Goal: Information Seeking & Learning: Learn about a topic

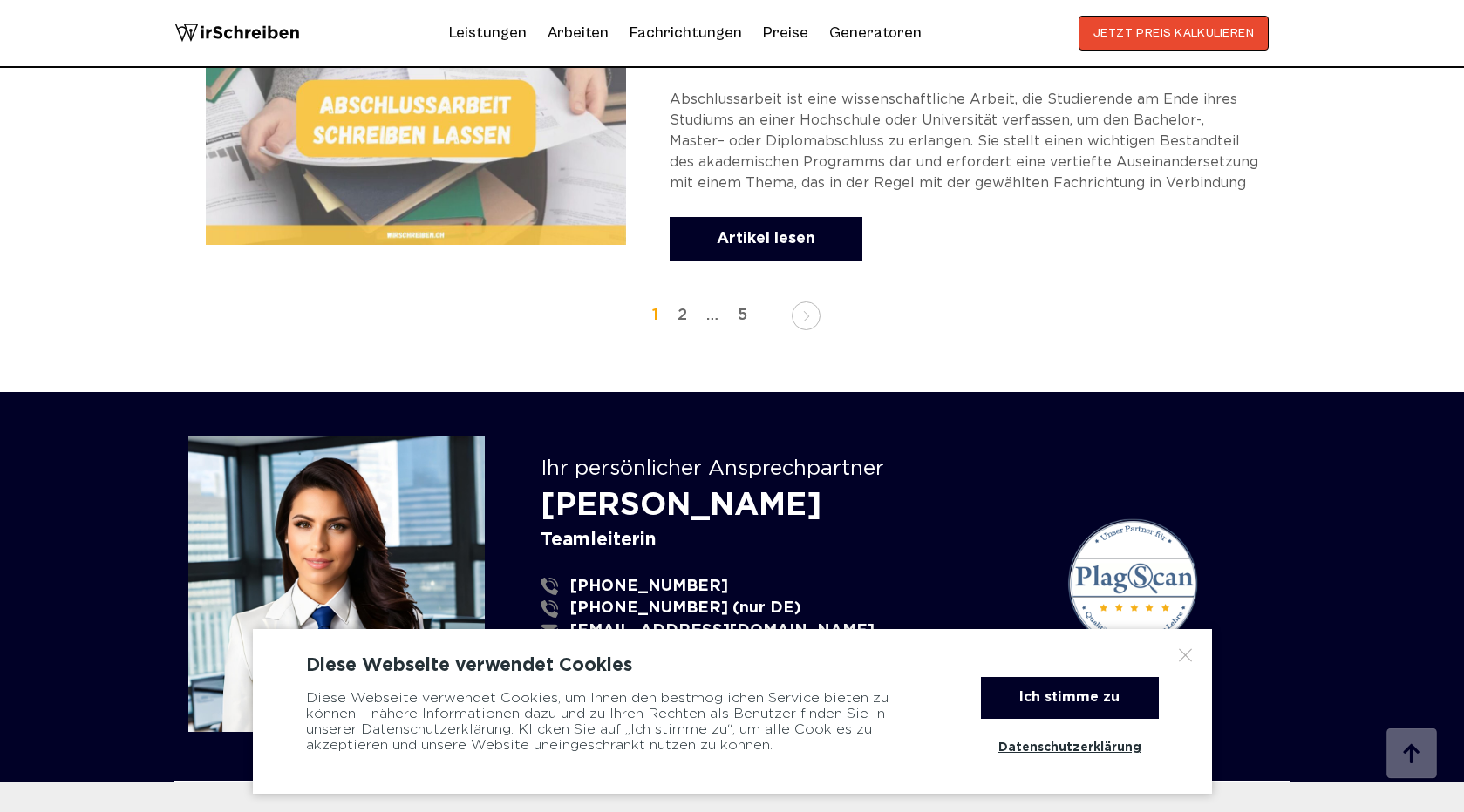
scroll to position [2896, 0]
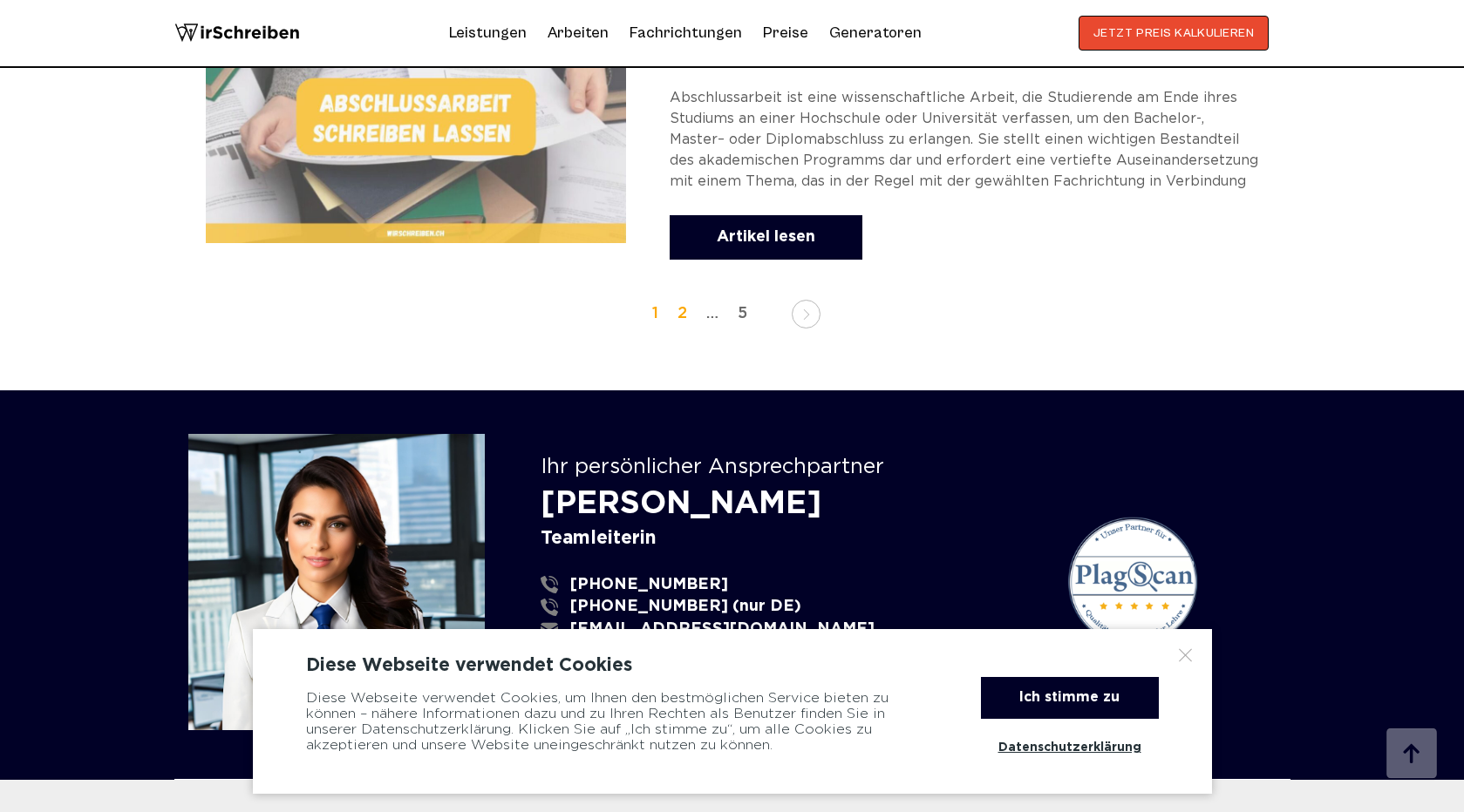
click at [685, 315] on link "2" at bounding box center [682, 314] width 27 height 25
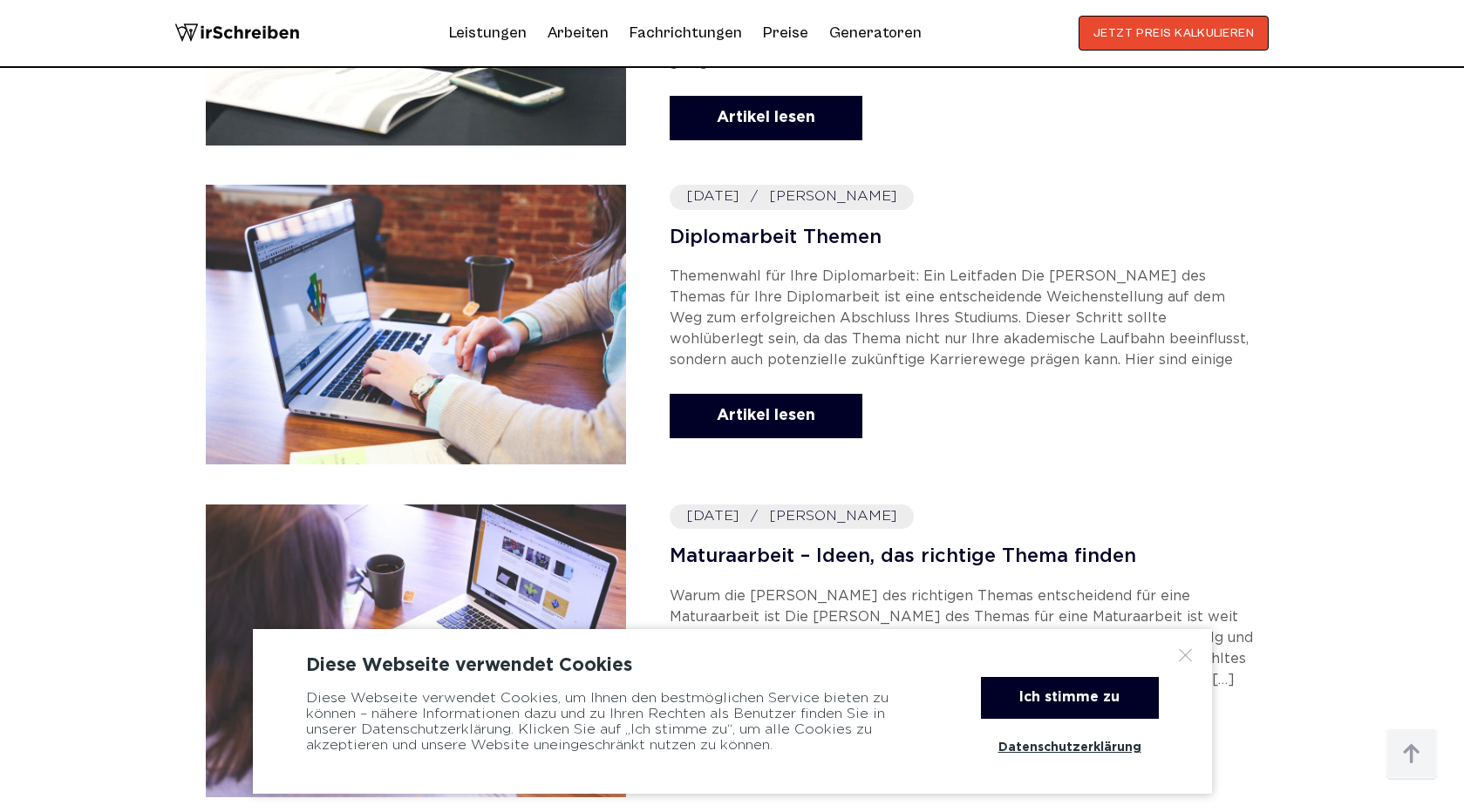
scroll to position [968, 0]
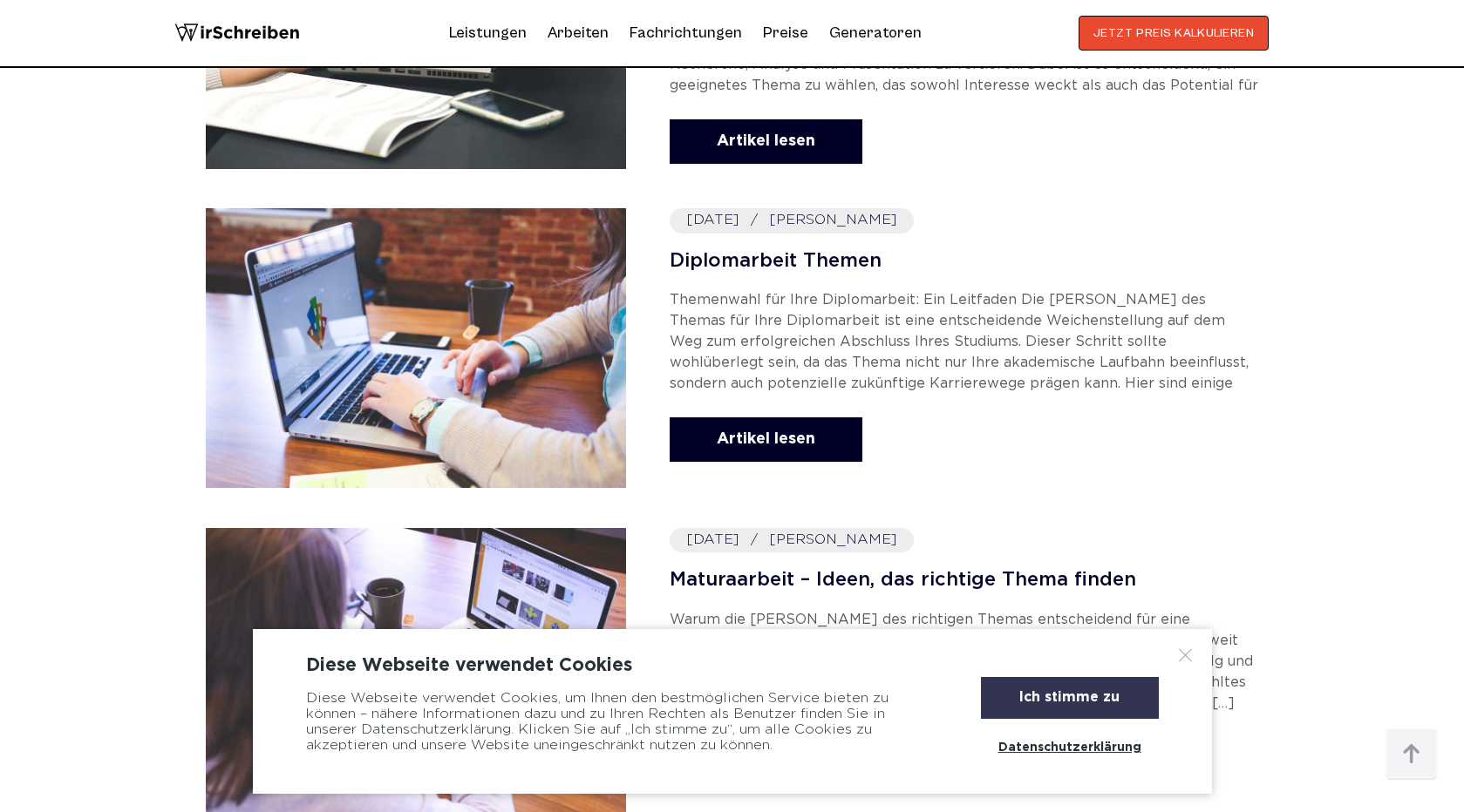
click at [1110, 694] on div "Ich stimme zu" at bounding box center [1070, 698] width 178 height 42
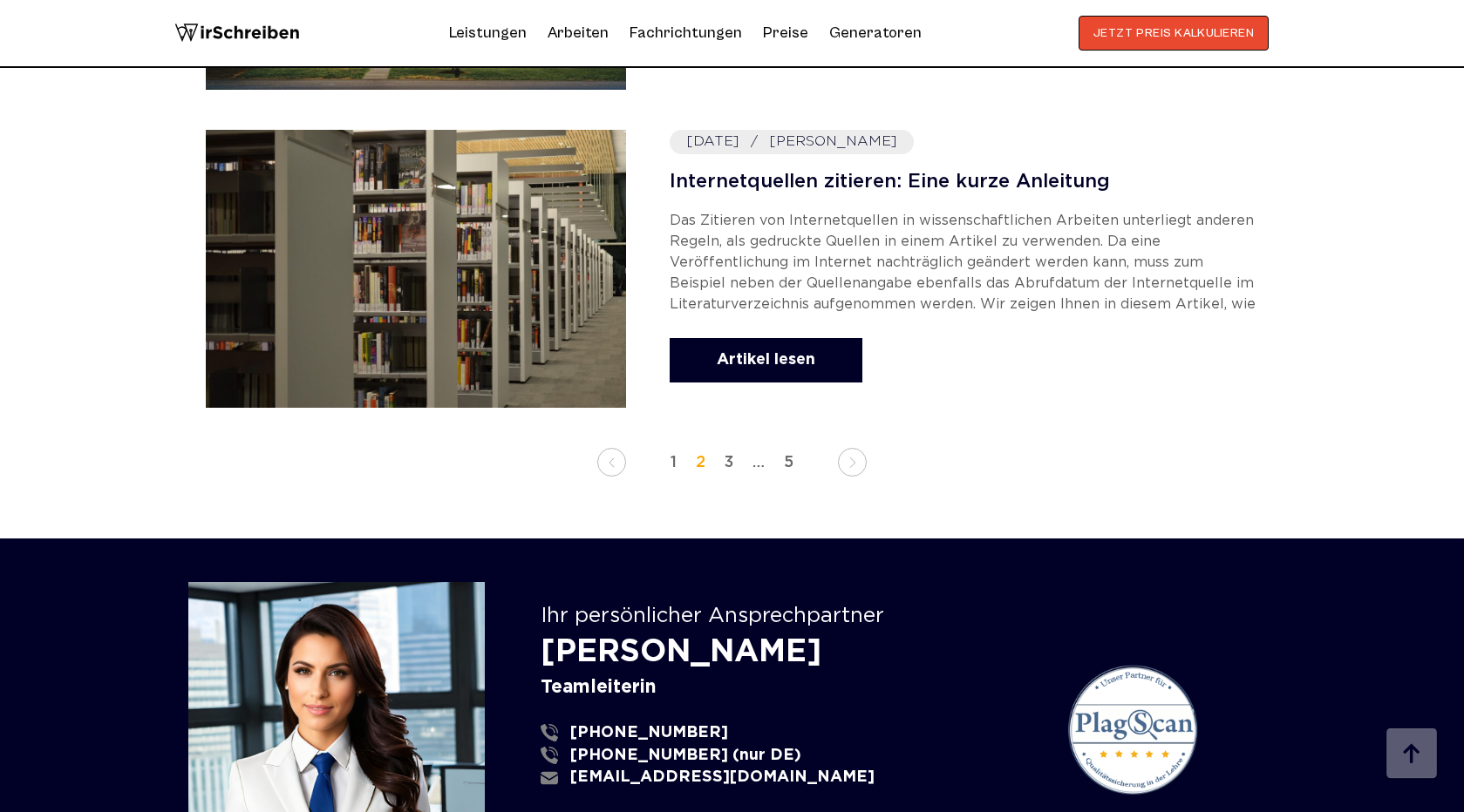
scroll to position [2684, 0]
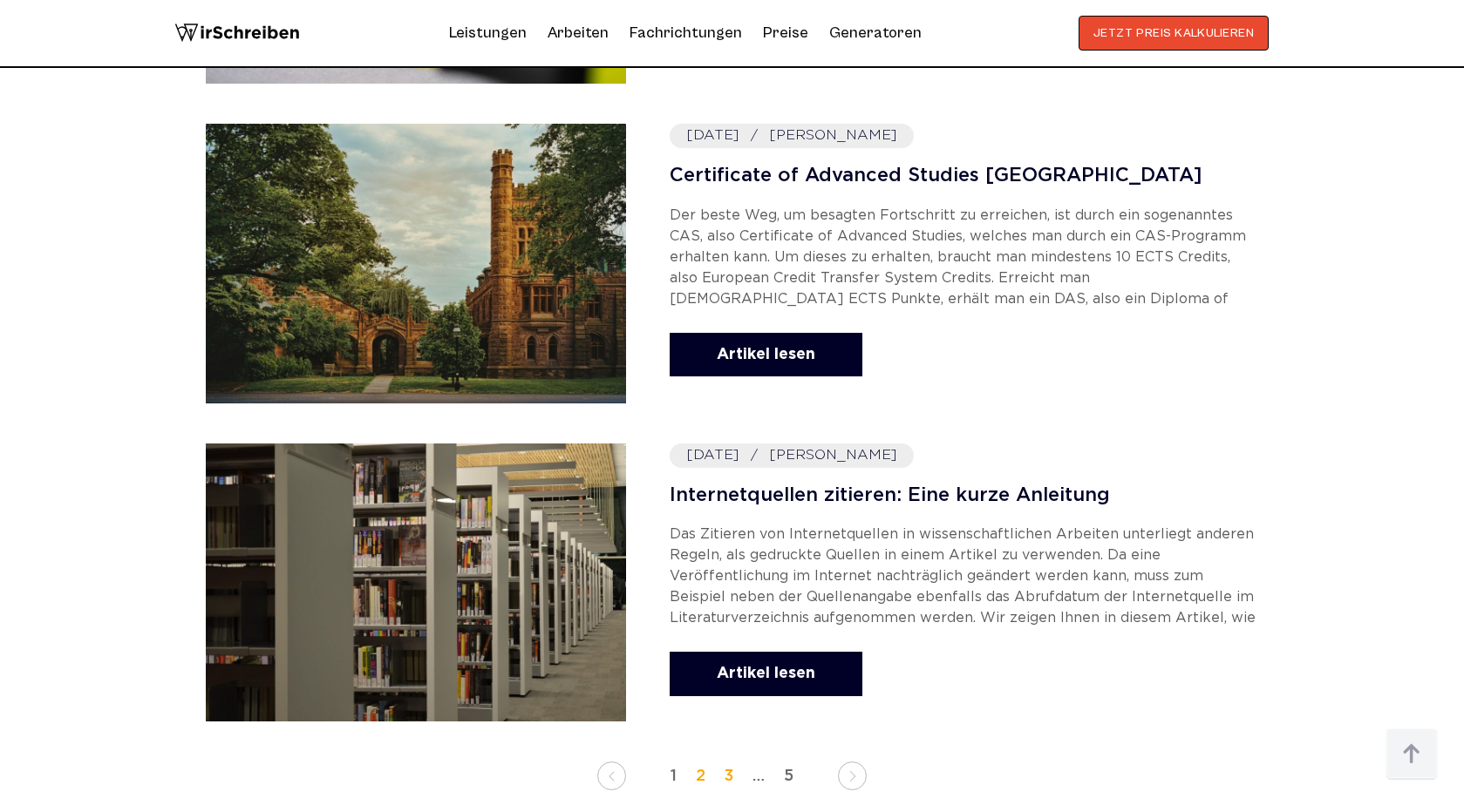
click at [728, 770] on link "3" at bounding box center [729, 776] width 26 height 25
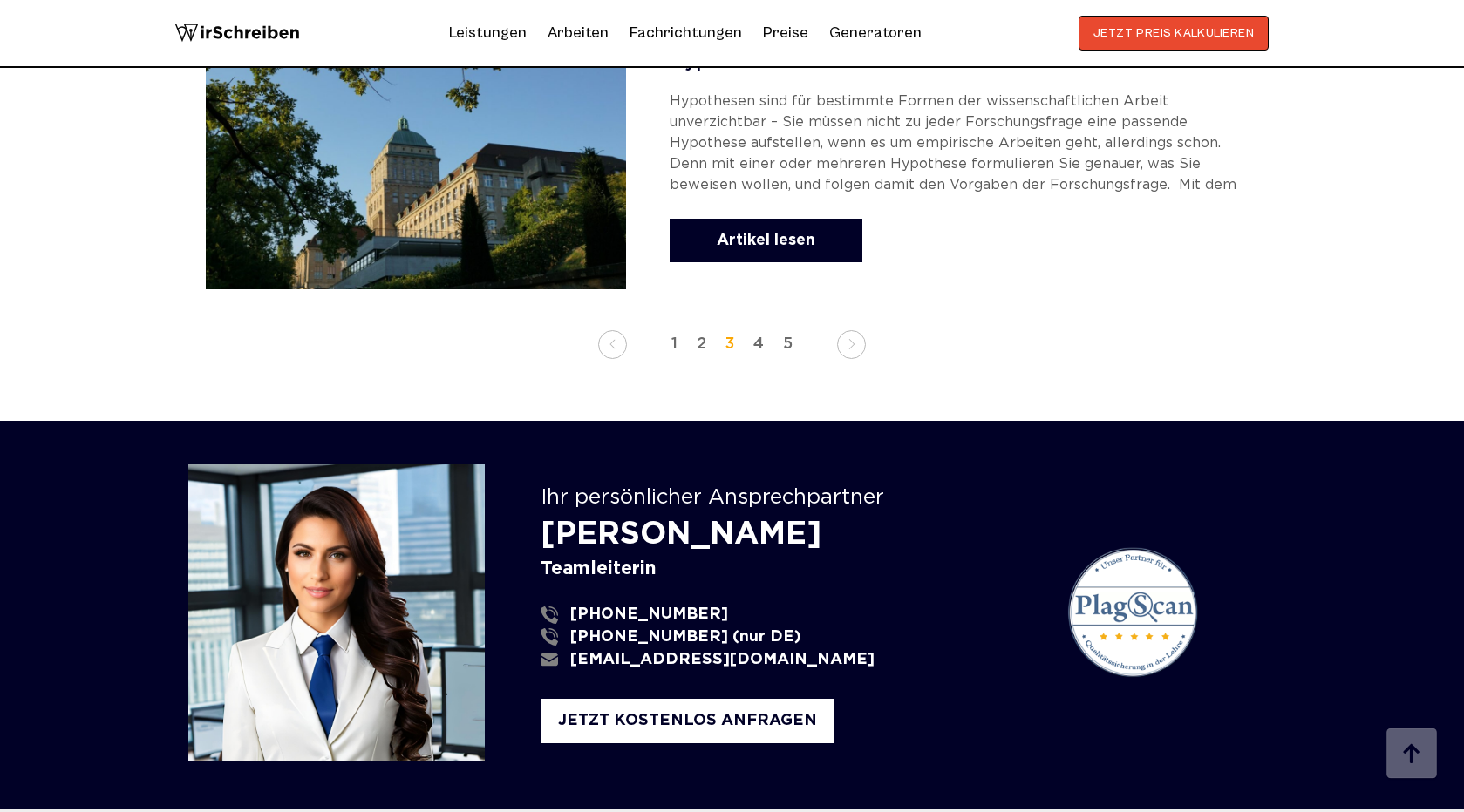
scroll to position [3164, 0]
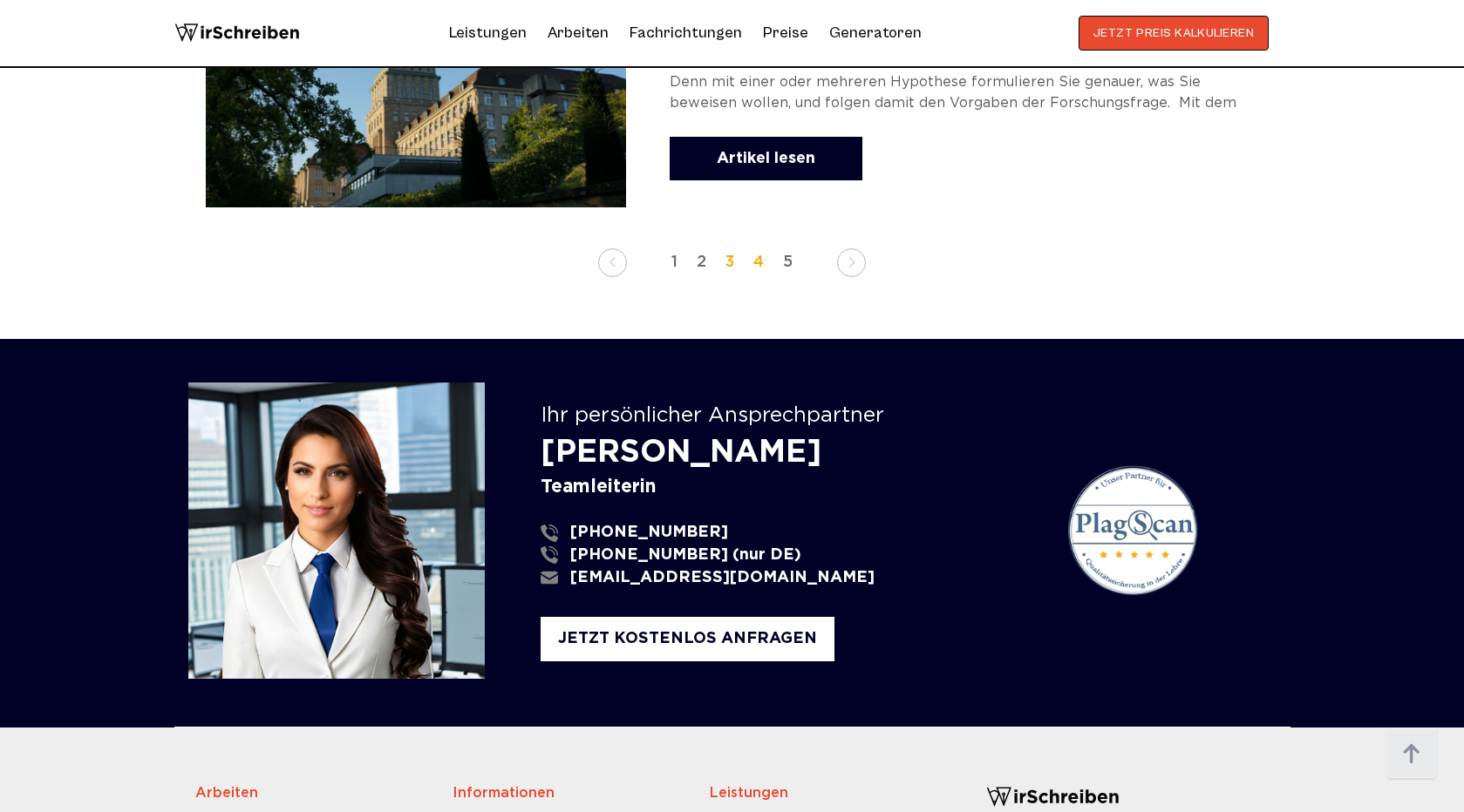
click at [759, 264] on link "4" at bounding box center [759, 262] width 28 height 25
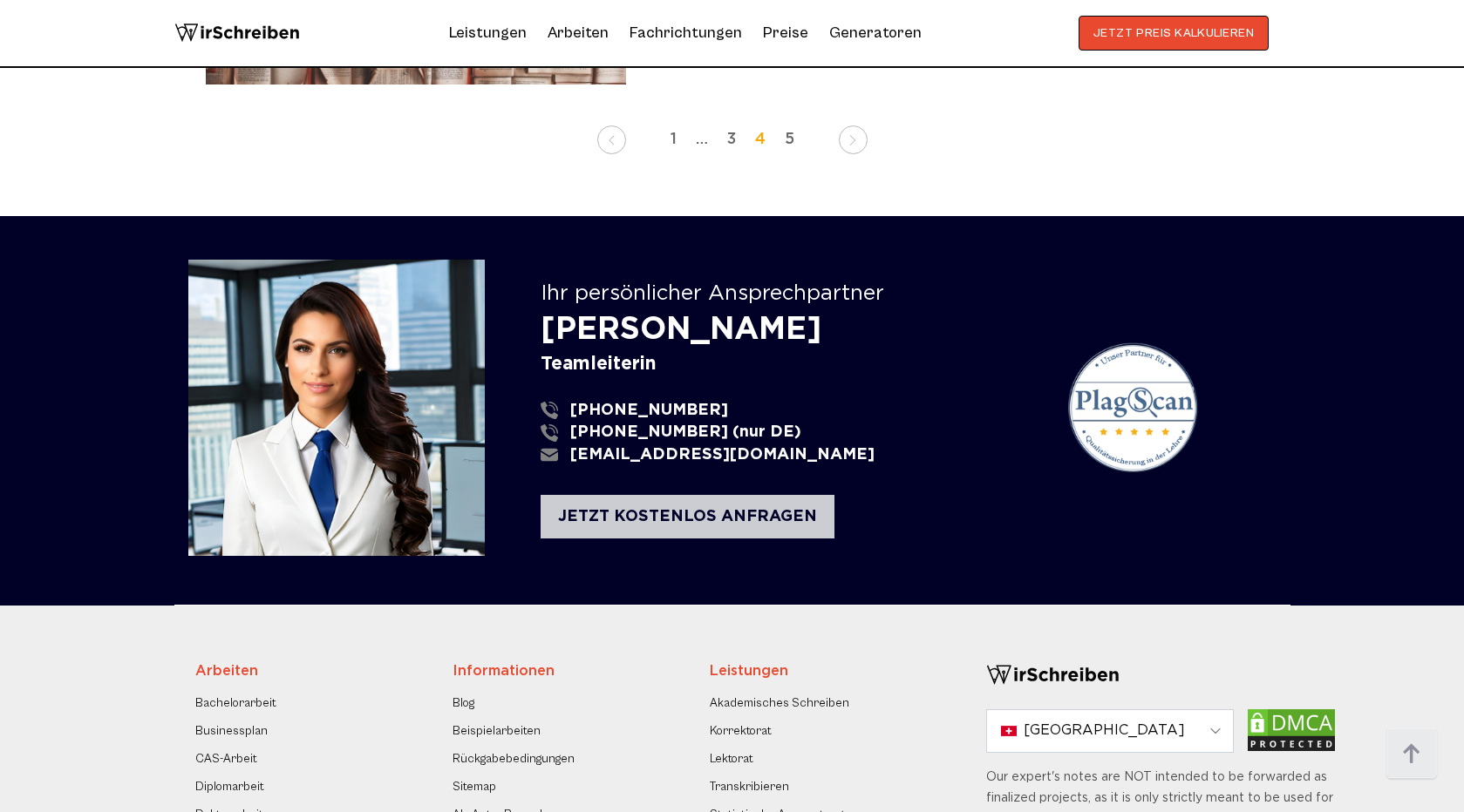
scroll to position [3308, 0]
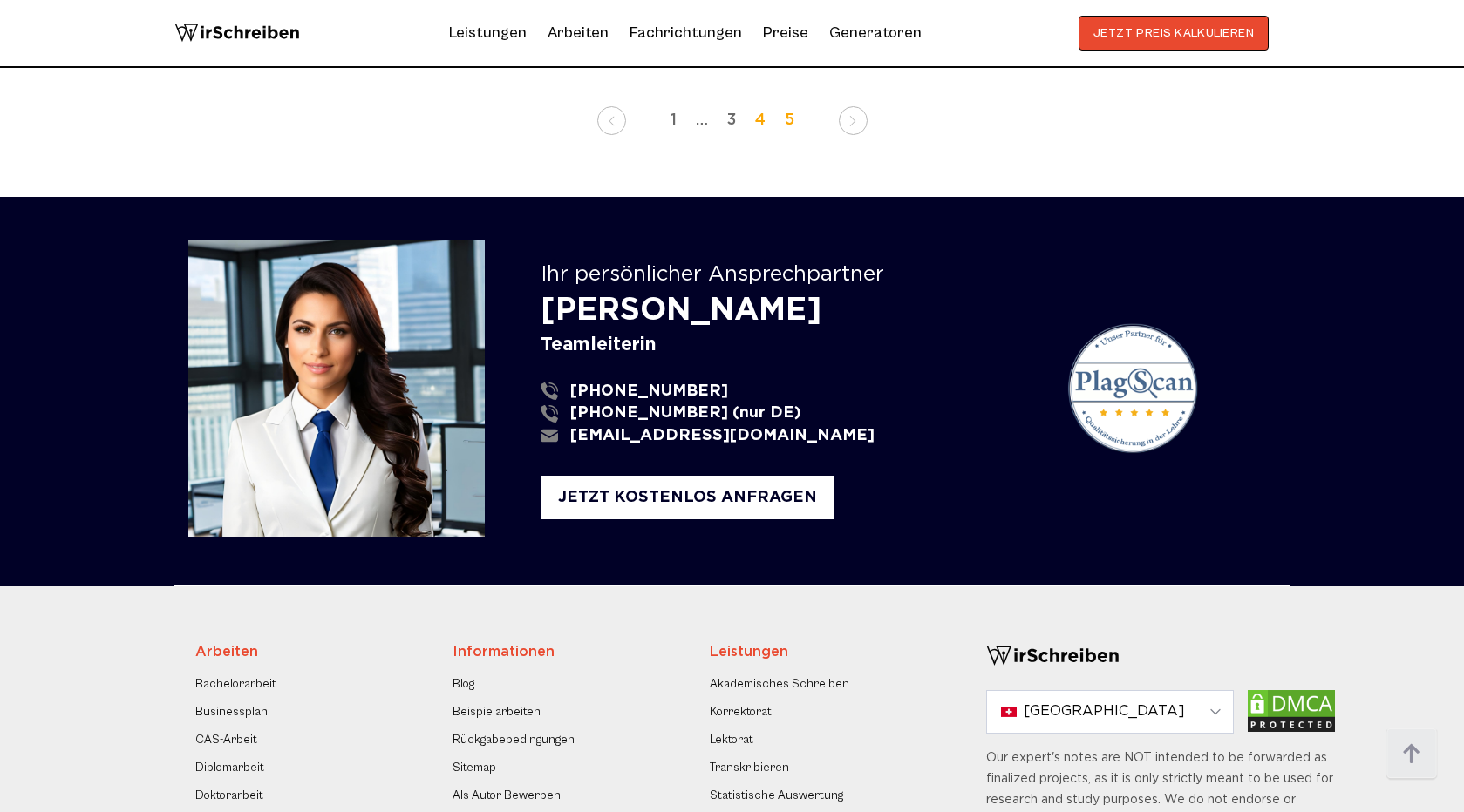
click at [791, 127] on link "5" at bounding box center [789, 120] width 27 height 25
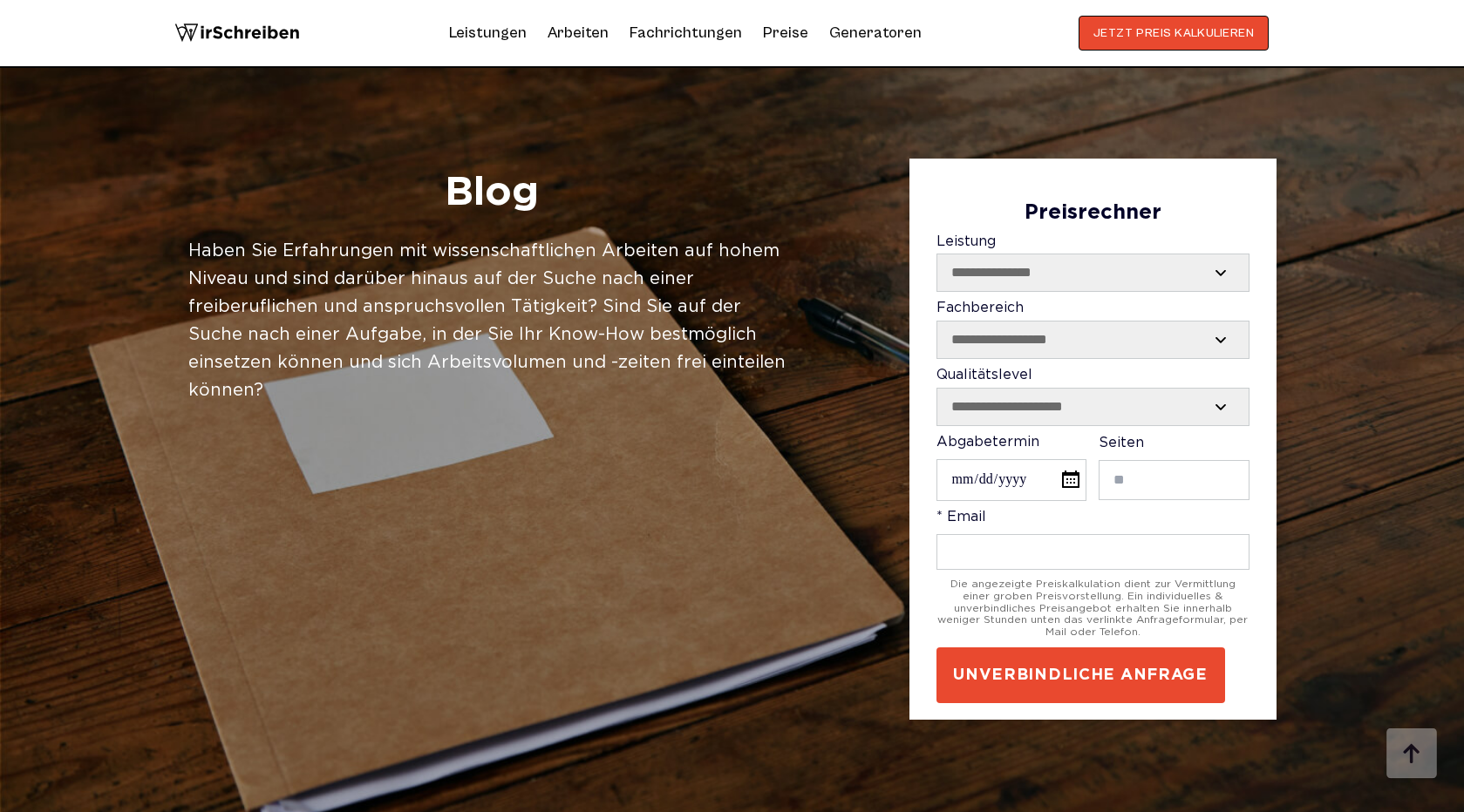
scroll to position [1381, 0]
